Goal: Task Accomplishment & Management: Use online tool/utility

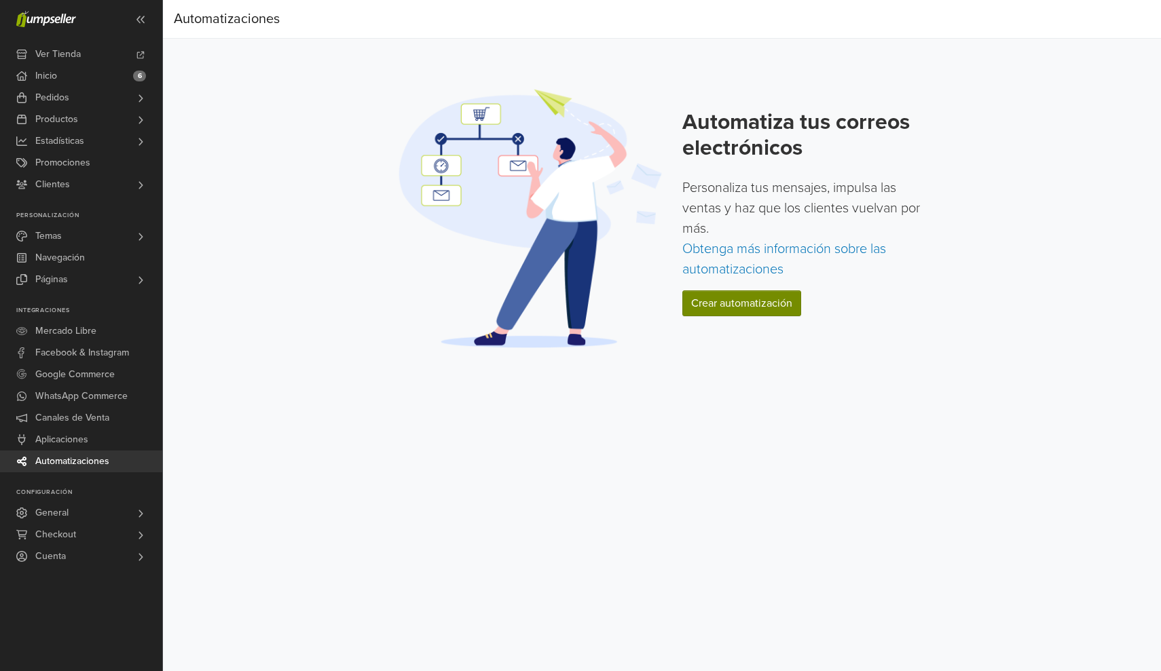
click at [758, 296] on link "Crear automatización" at bounding box center [741, 304] width 119 height 26
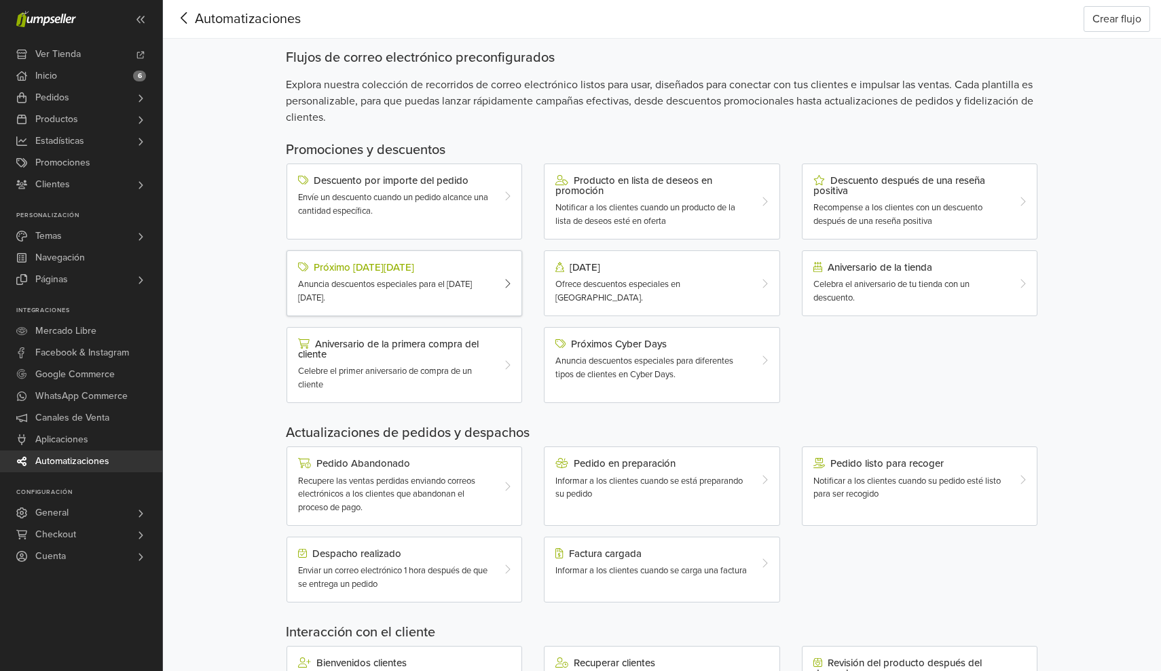
click at [475, 289] on div "Anuncia descuentos especiales para el [DATE][DATE]." at bounding box center [394, 291] width 193 height 26
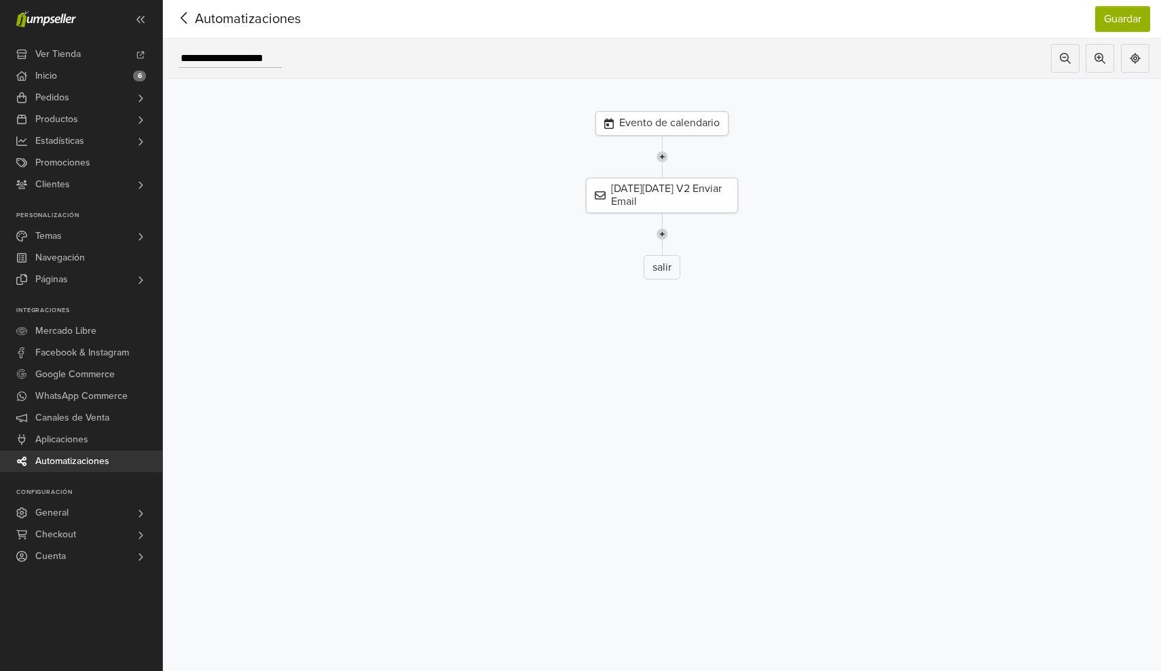
click at [672, 121] on div "Evento de calendario" at bounding box center [661, 123] width 133 height 24
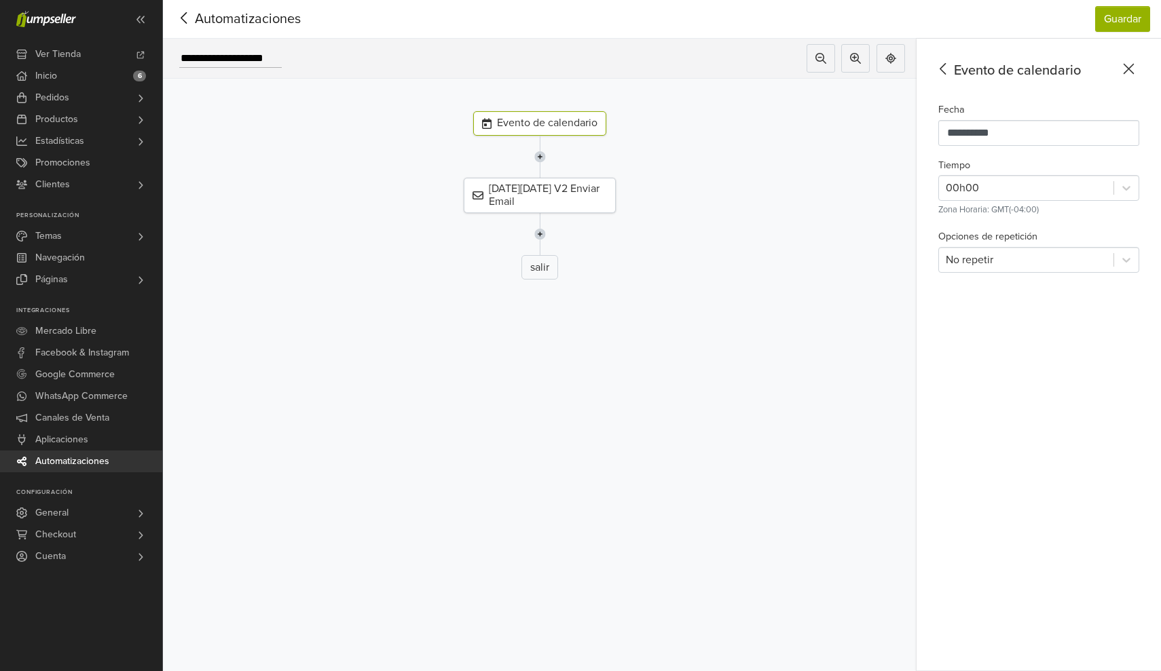
click at [183, 20] on icon at bounding box center [184, 18] width 21 height 17
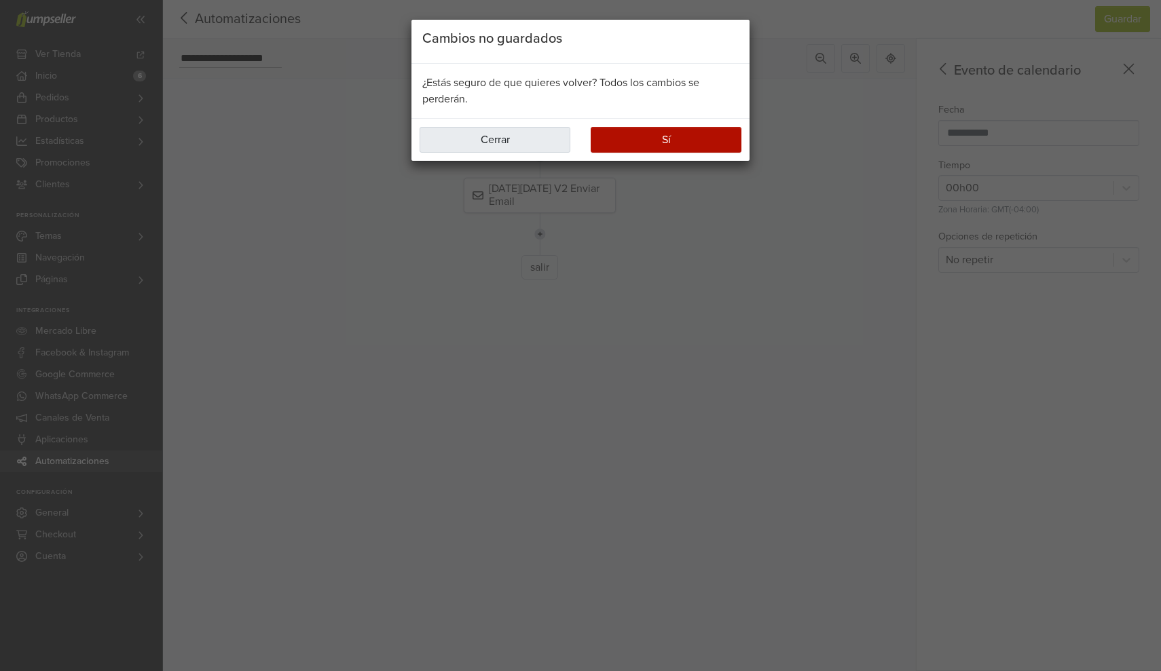
click at [489, 136] on button "Cerrar" at bounding box center [495, 140] width 151 height 26
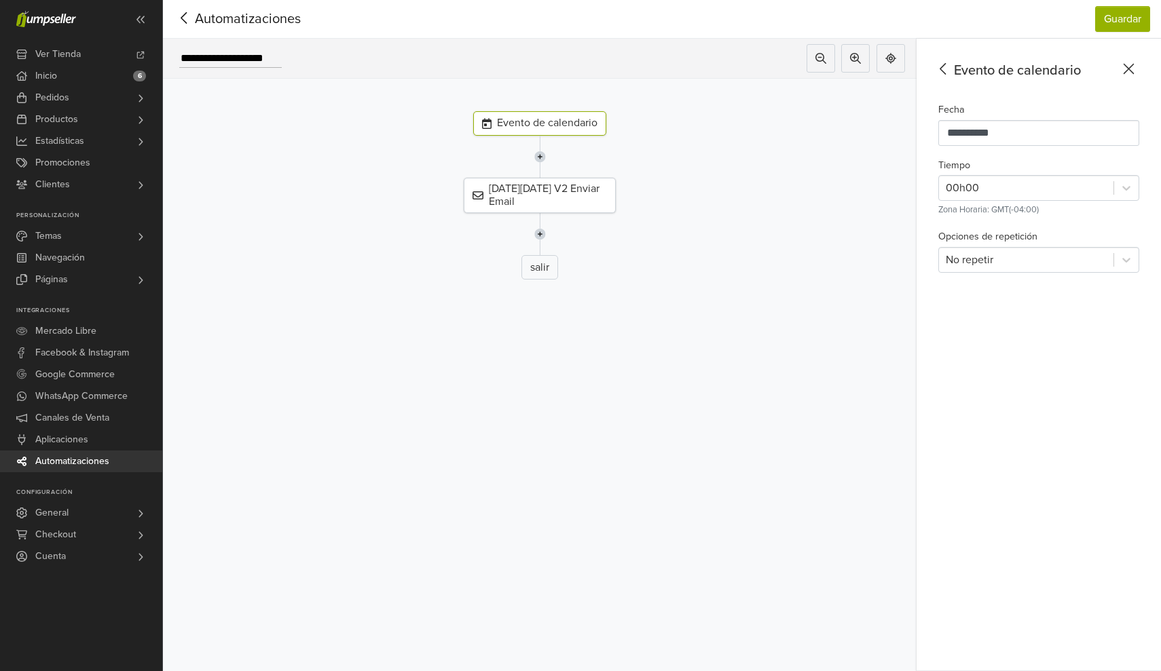
click at [188, 24] on icon at bounding box center [184, 18] width 21 height 17
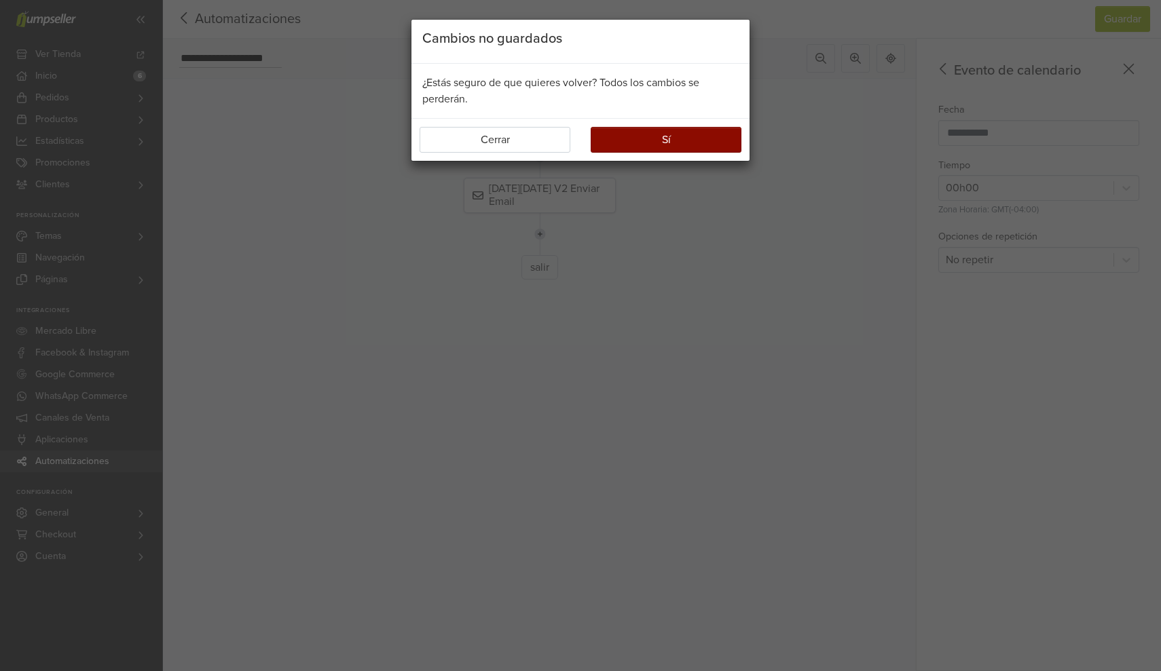
click at [643, 146] on button "Sí" at bounding box center [666, 140] width 151 height 26
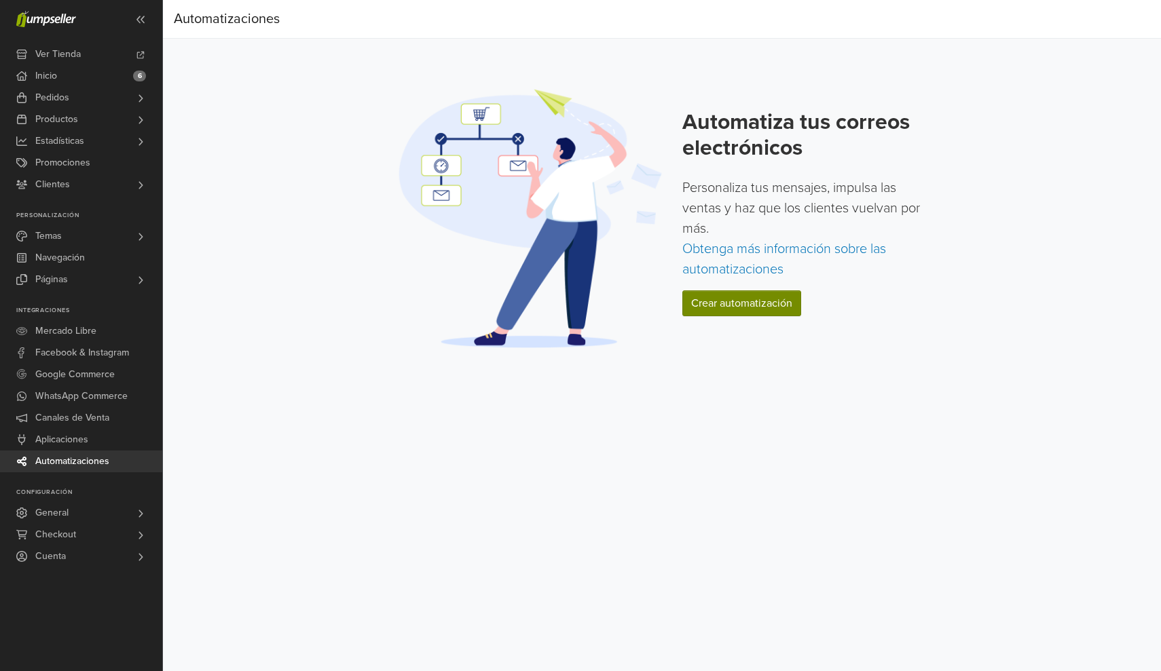
click at [714, 307] on link "Crear automatización" at bounding box center [741, 304] width 119 height 26
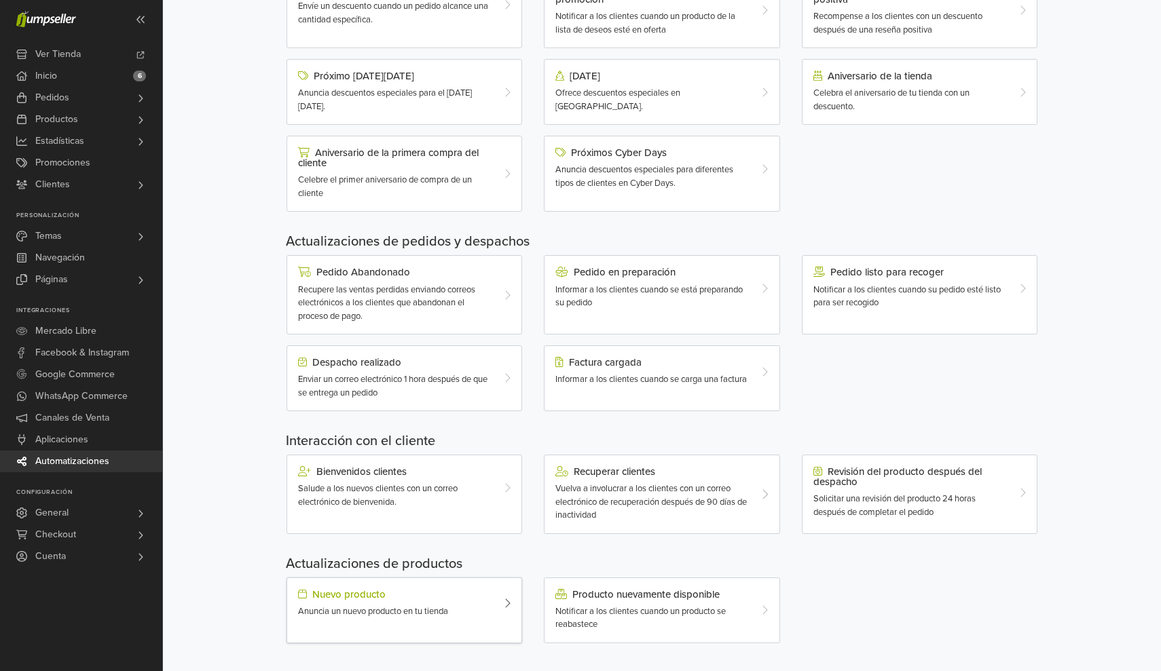
scroll to position [191, 0]
click at [634, 494] on span "Vuelva a involucrar a los clientes con un correo electrónico de recuperación de…" at bounding box center [650, 502] width 191 height 37
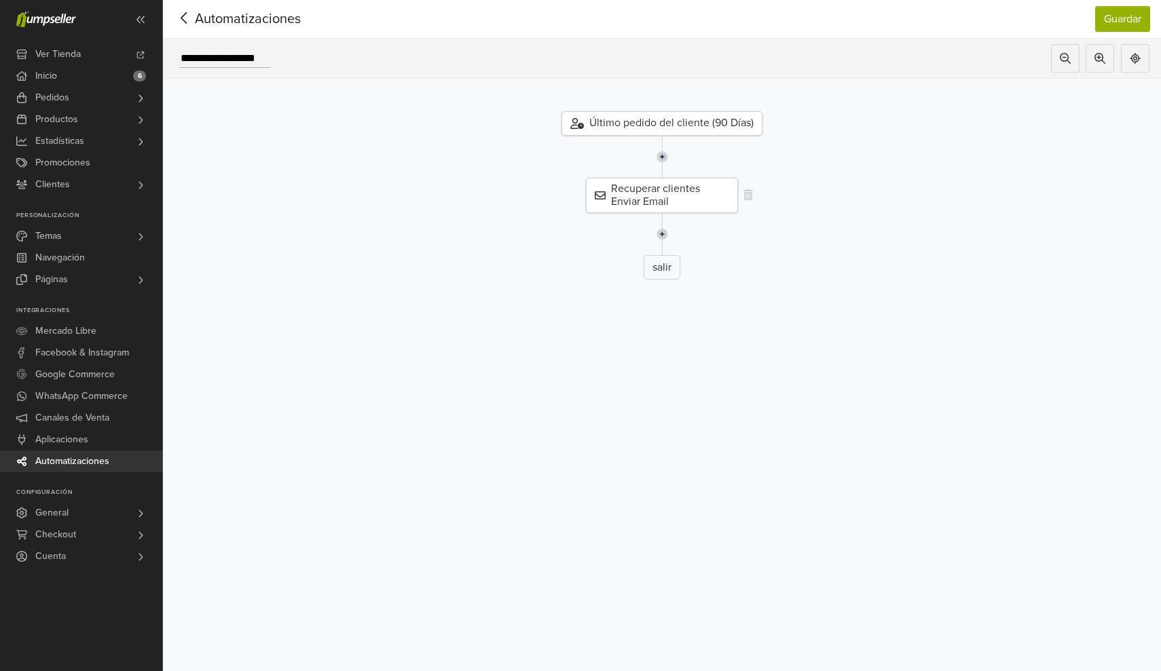
click at [673, 202] on div "Recuperar clientes Enviar Email" at bounding box center [662, 195] width 152 height 35
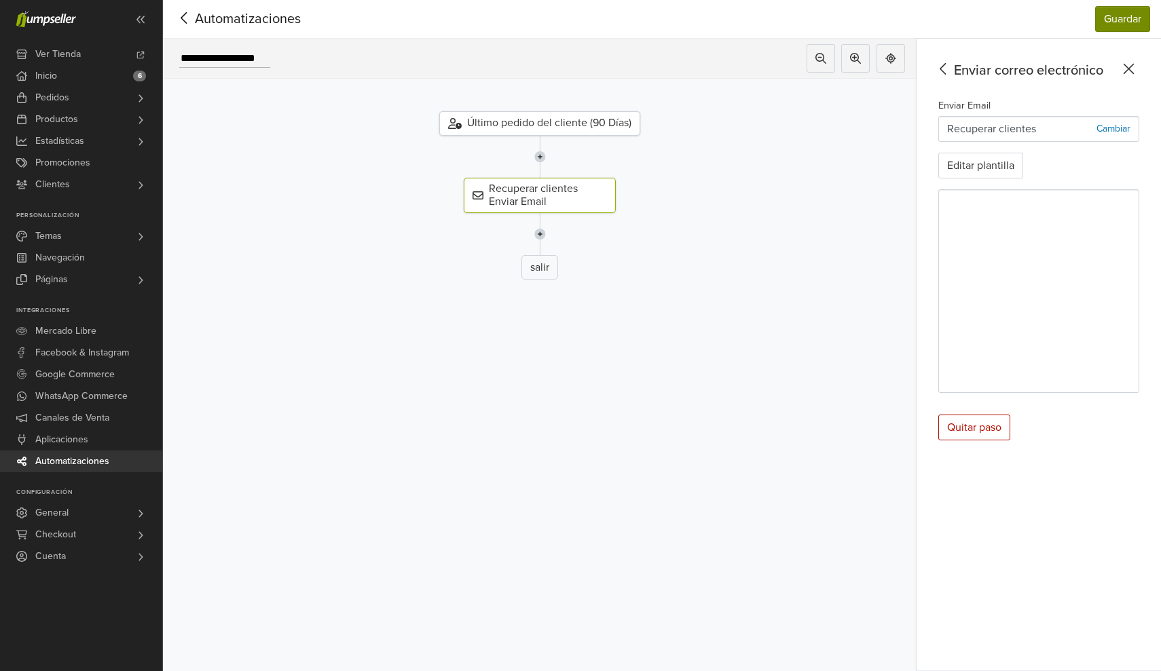
click at [1113, 18] on button "Guardar" at bounding box center [1122, 19] width 55 height 26
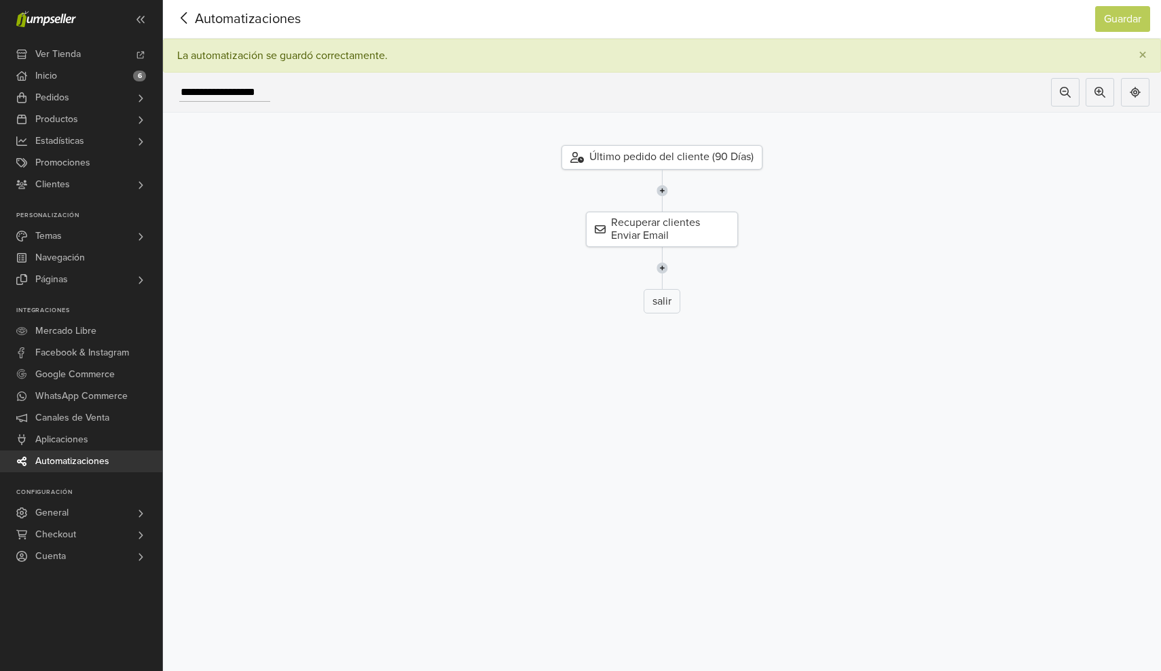
click at [185, 15] on icon at bounding box center [184, 18] width 21 height 17
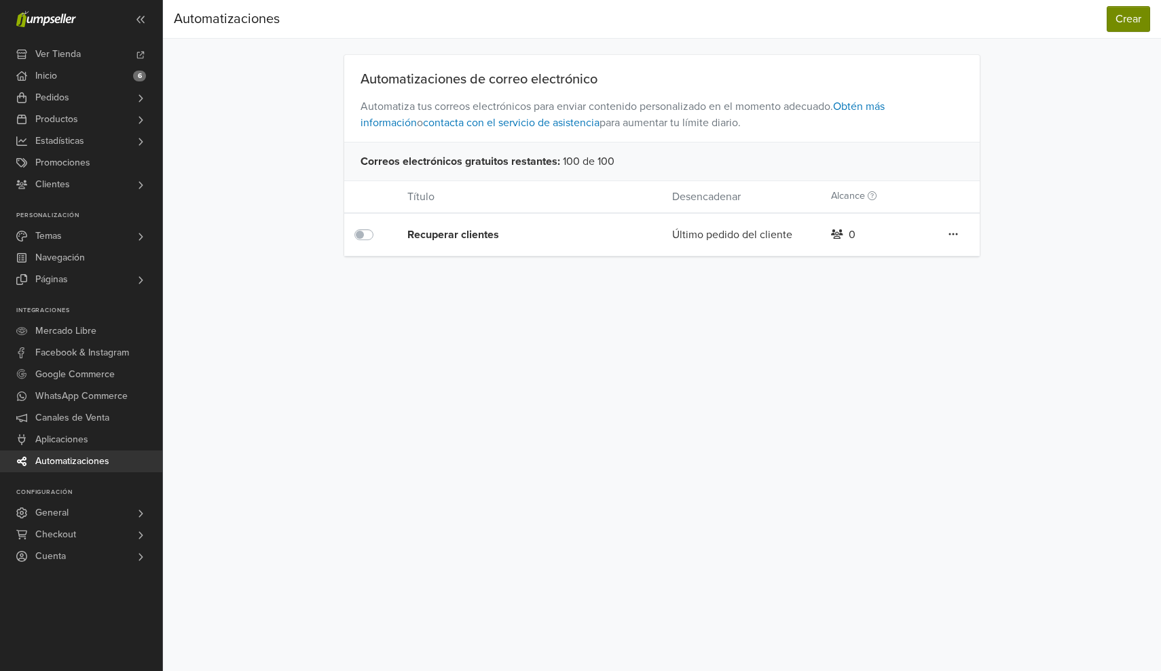
click at [1130, 7] on button "Crear" at bounding box center [1128, 19] width 43 height 26
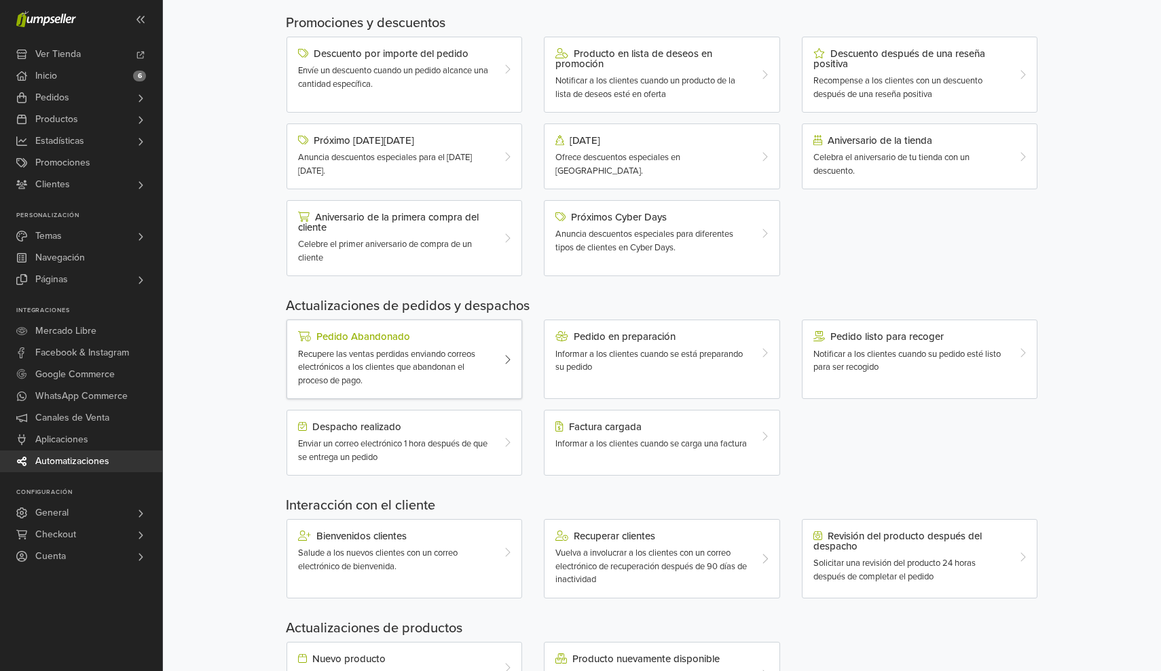
scroll to position [128, 0]
click at [482, 358] on div "Recupere las ventas perdidas enviando correos electrónicos a los clientes que a…" at bounding box center [394, 367] width 193 height 40
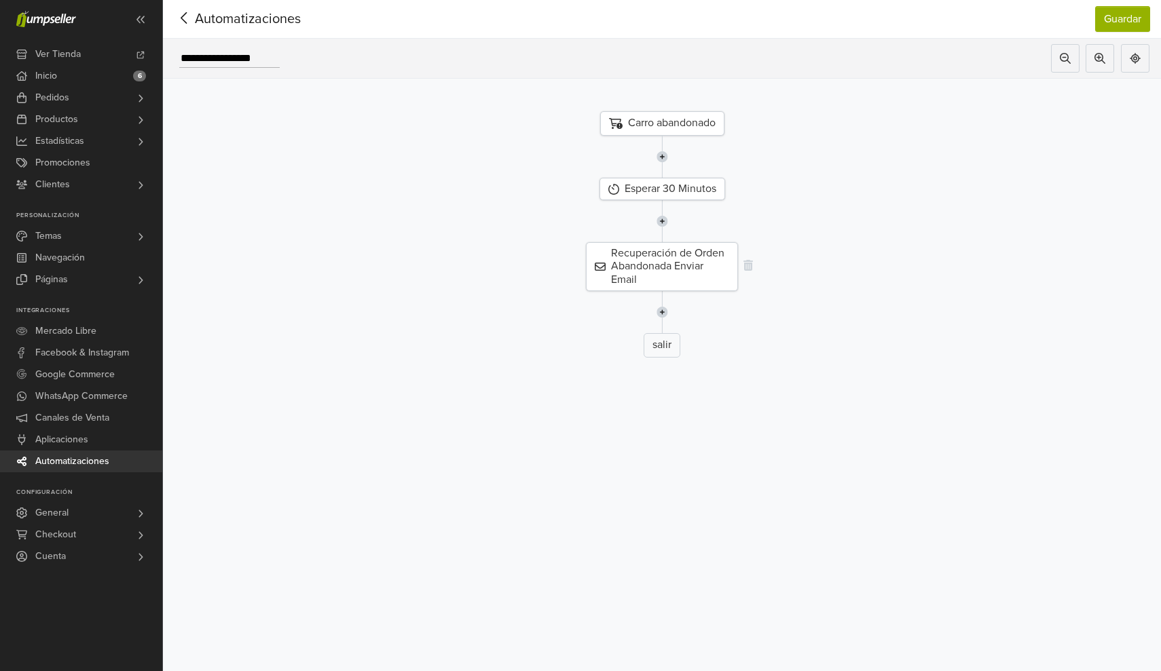
click at [621, 266] on div "Recuperación de Orden Abandonada Enviar Email" at bounding box center [662, 266] width 152 height 49
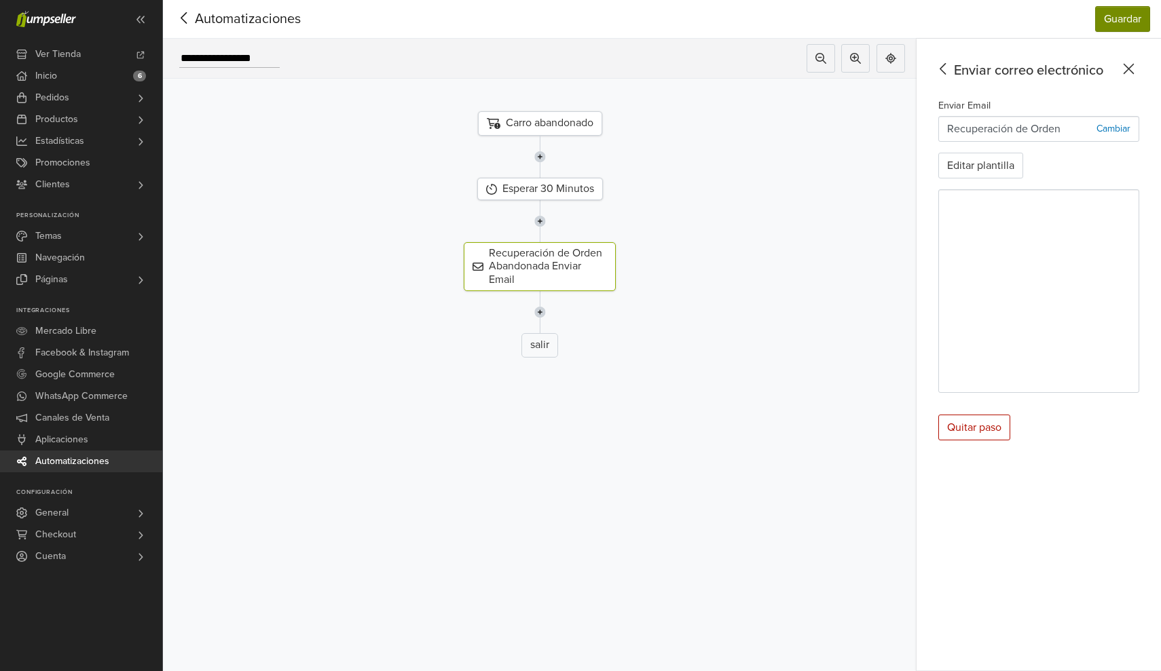
click at [1113, 28] on button "Guardar" at bounding box center [1122, 19] width 55 height 26
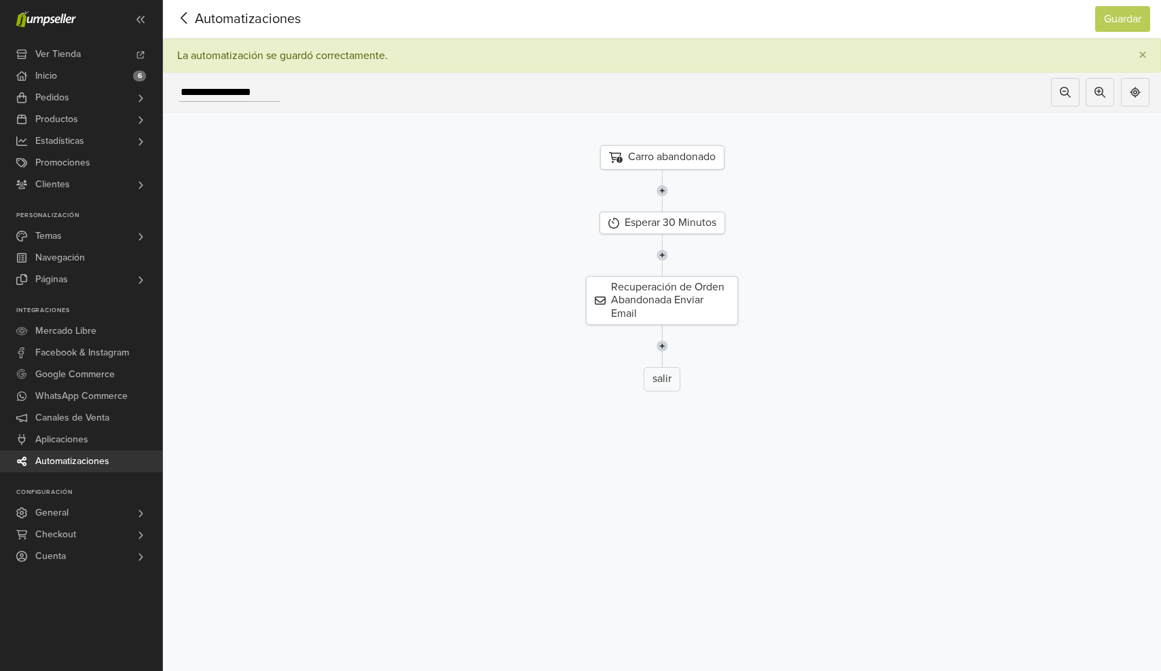
click at [183, 25] on icon at bounding box center [184, 18] width 21 height 17
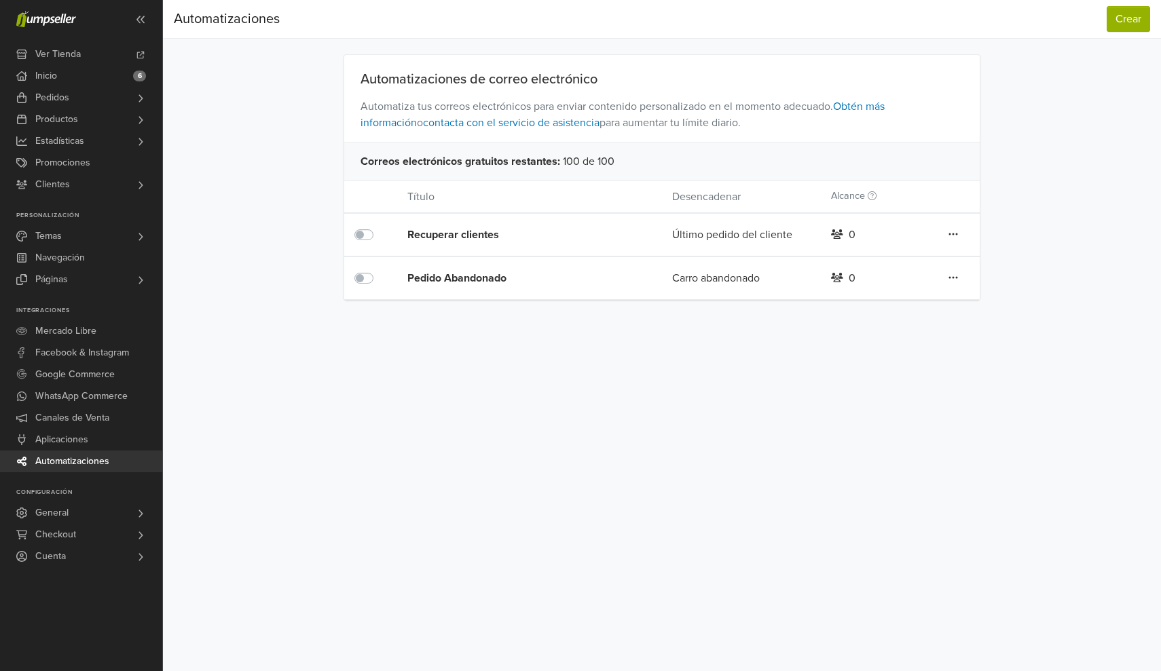
click at [1106, 32] on nav "Automatizaciones Crear Automatizaciones Crear" at bounding box center [662, 19] width 998 height 39
click at [1112, 29] on button "Crear" at bounding box center [1128, 19] width 43 height 26
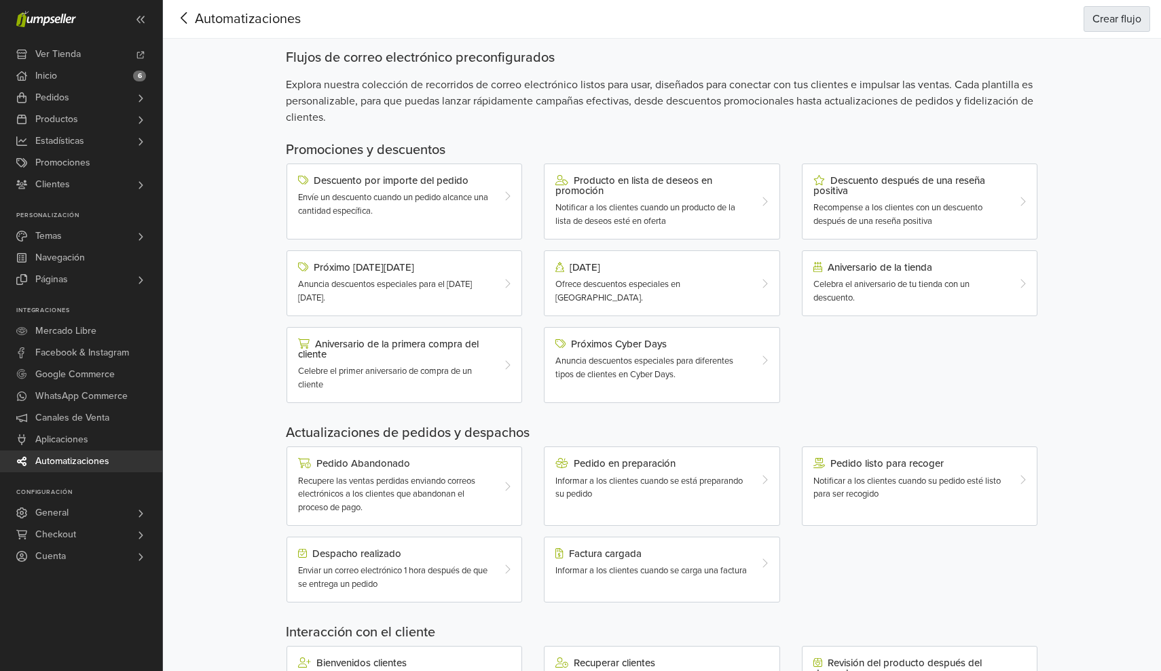
click at [1103, 16] on button "Crear flujo" at bounding box center [1117, 19] width 67 height 26
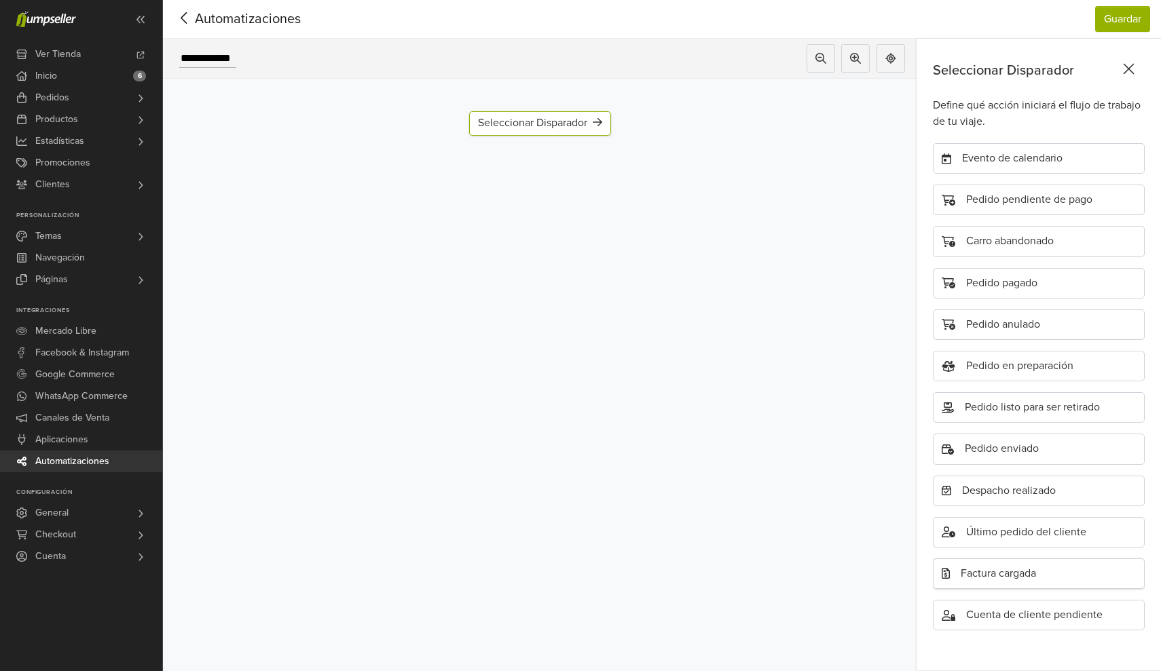
click at [1014, 581] on div "Factura cargada" at bounding box center [1039, 574] width 212 height 31
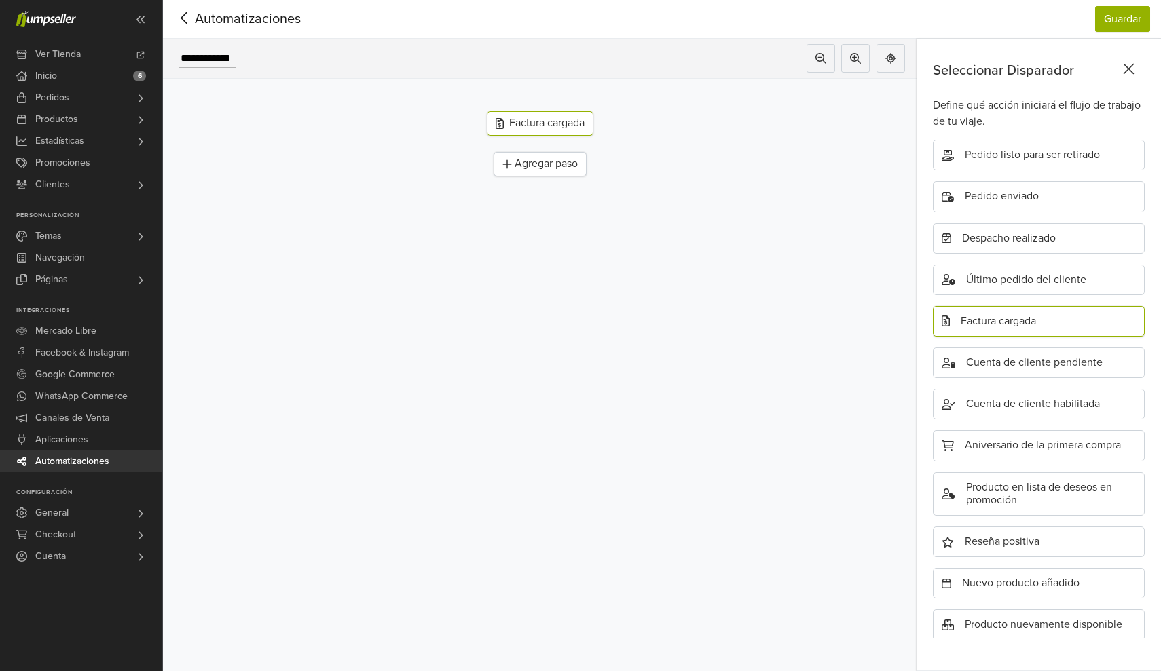
click at [567, 117] on div "Factura cargada" at bounding box center [540, 123] width 107 height 24
click at [1131, 65] on icon at bounding box center [1128, 68] width 21 height 17
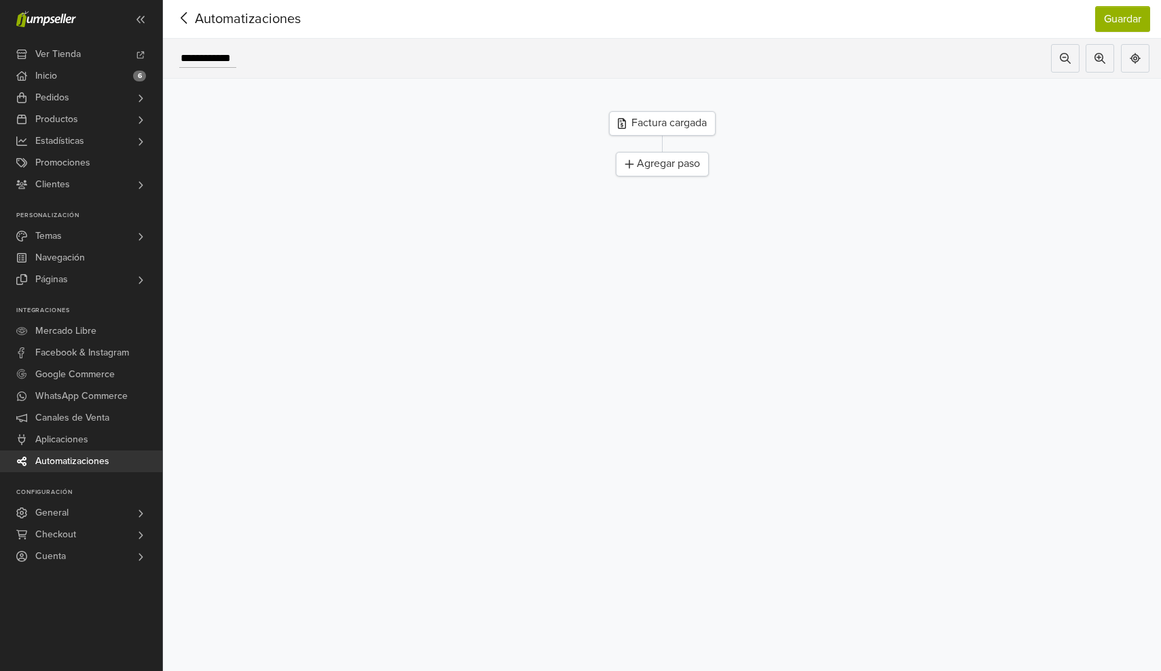
click at [189, 20] on icon at bounding box center [184, 18] width 21 height 17
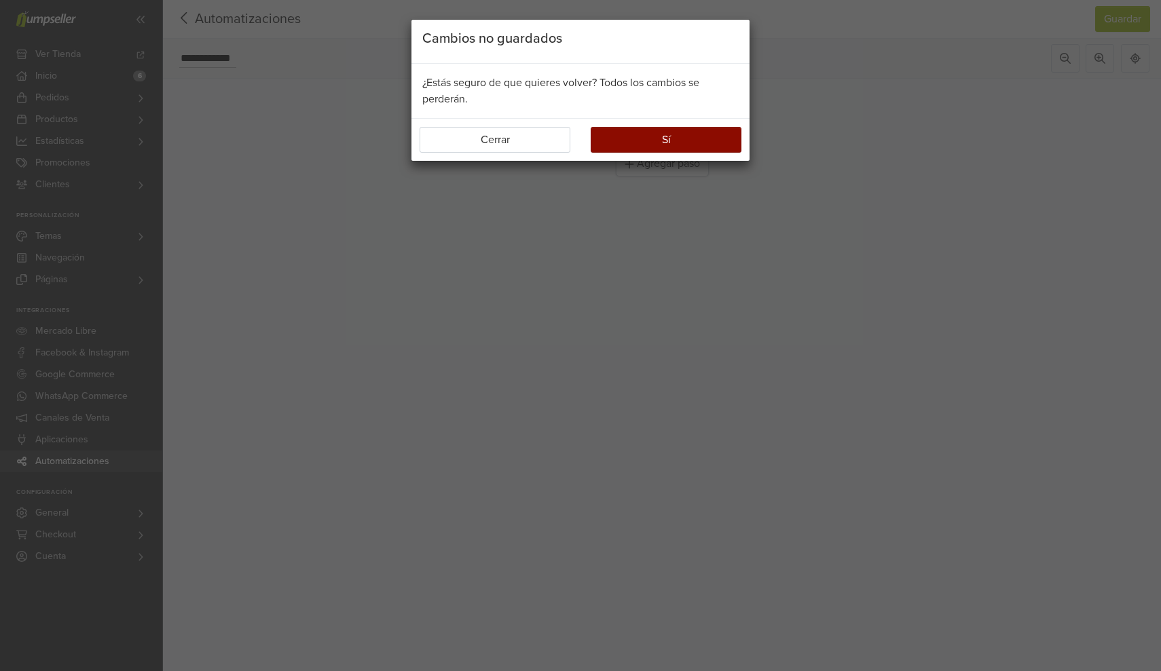
click at [699, 147] on button "Sí" at bounding box center [666, 140] width 151 height 26
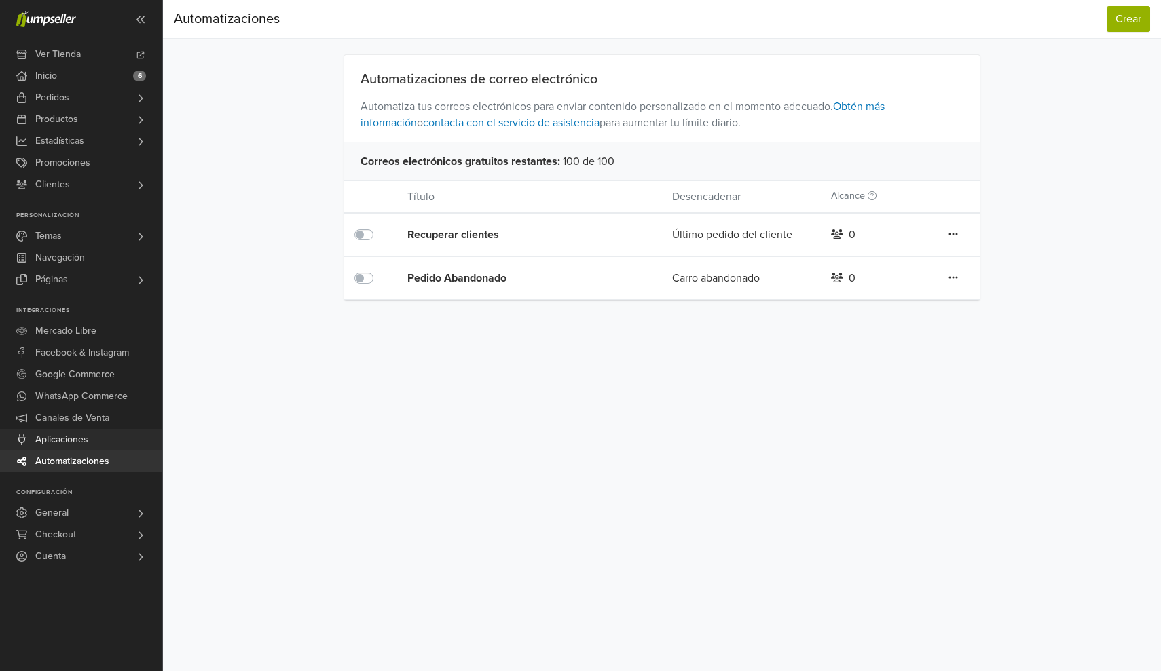
click at [74, 444] on span "Aplicaciones" at bounding box center [61, 440] width 53 height 22
